Goal: Task Accomplishment & Management: Use online tool/utility

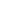
click at [0, 0] on html at bounding box center [0, 0] width 0 height 0
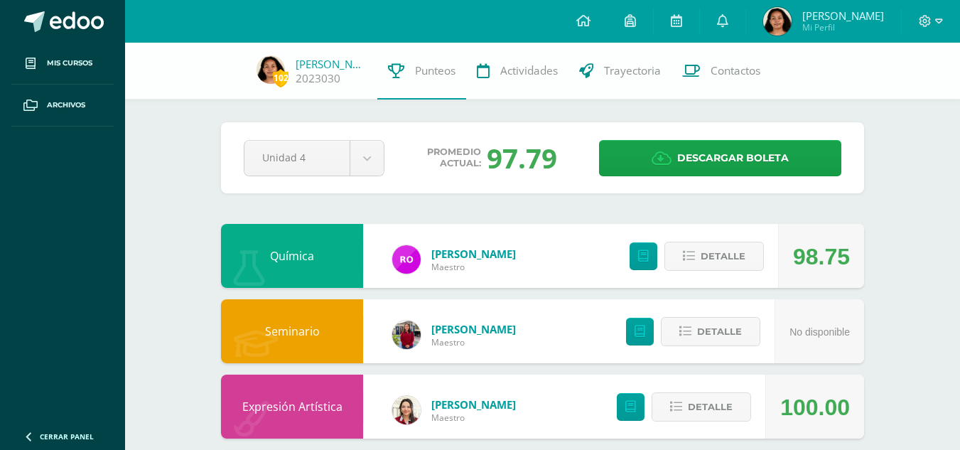
click at [390, 161] on div "Unidad 4 Unidad 1 Unidad 2 Unidad 3 Unidad 4" at bounding box center [314, 158] width 152 height 36
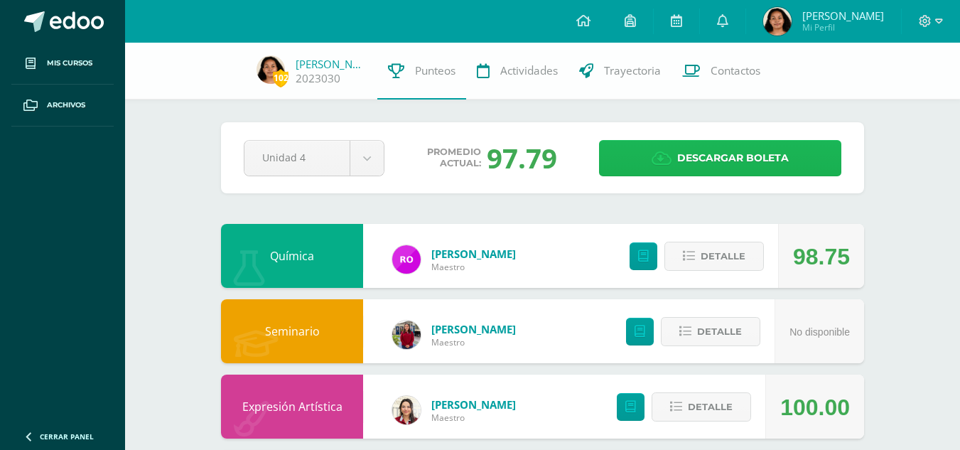
click at [636, 169] on link "Descargar boleta" at bounding box center [720, 158] width 242 height 36
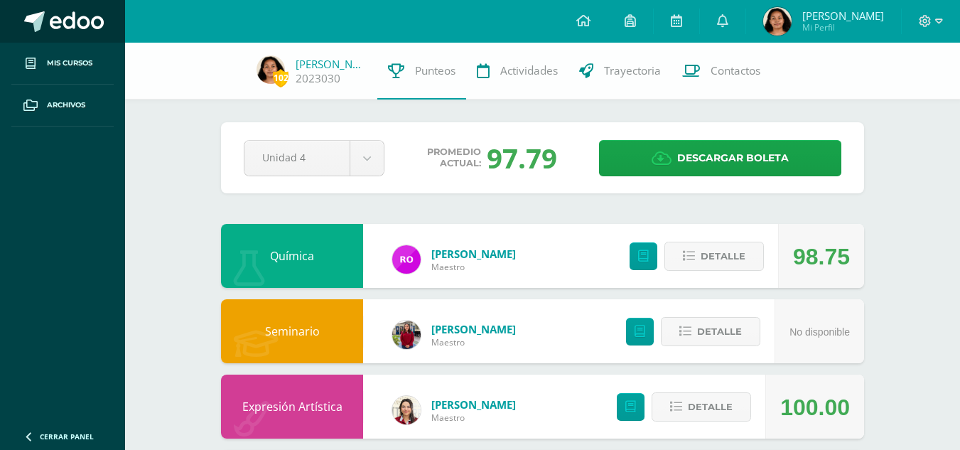
click at [72, 6] on link at bounding box center [62, 21] width 125 height 43
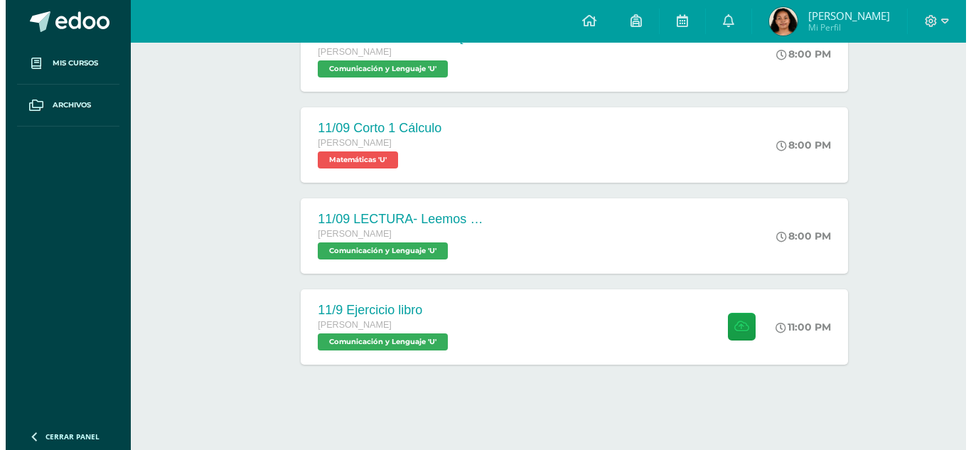
scroll to position [468, 0]
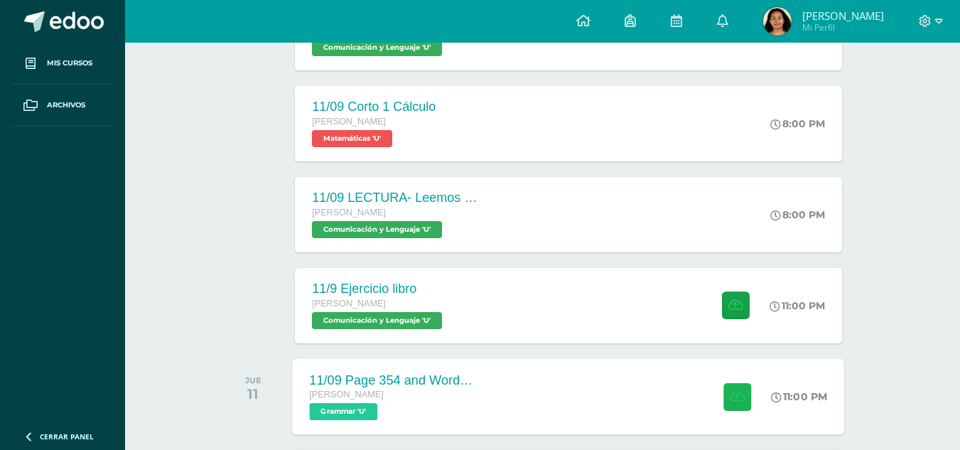
click at [734, 402] on icon at bounding box center [737, 396] width 15 height 12
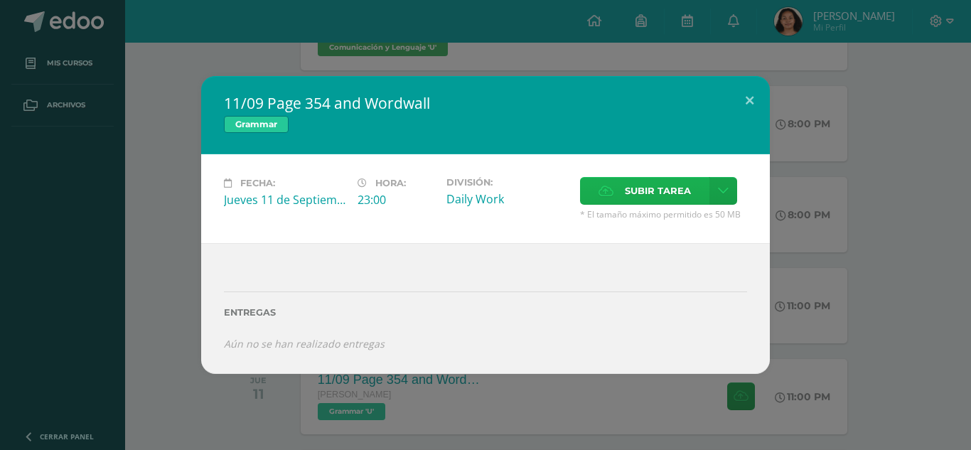
click at [585, 188] on label "Subir tarea" at bounding box center [644, 191] width 129 height 28
click at [0, 0] on input "Subir tarea" at bounding box center [0, 0] width 0 height 0
